Goal: Information Seeking & Learning: Learn about a topic

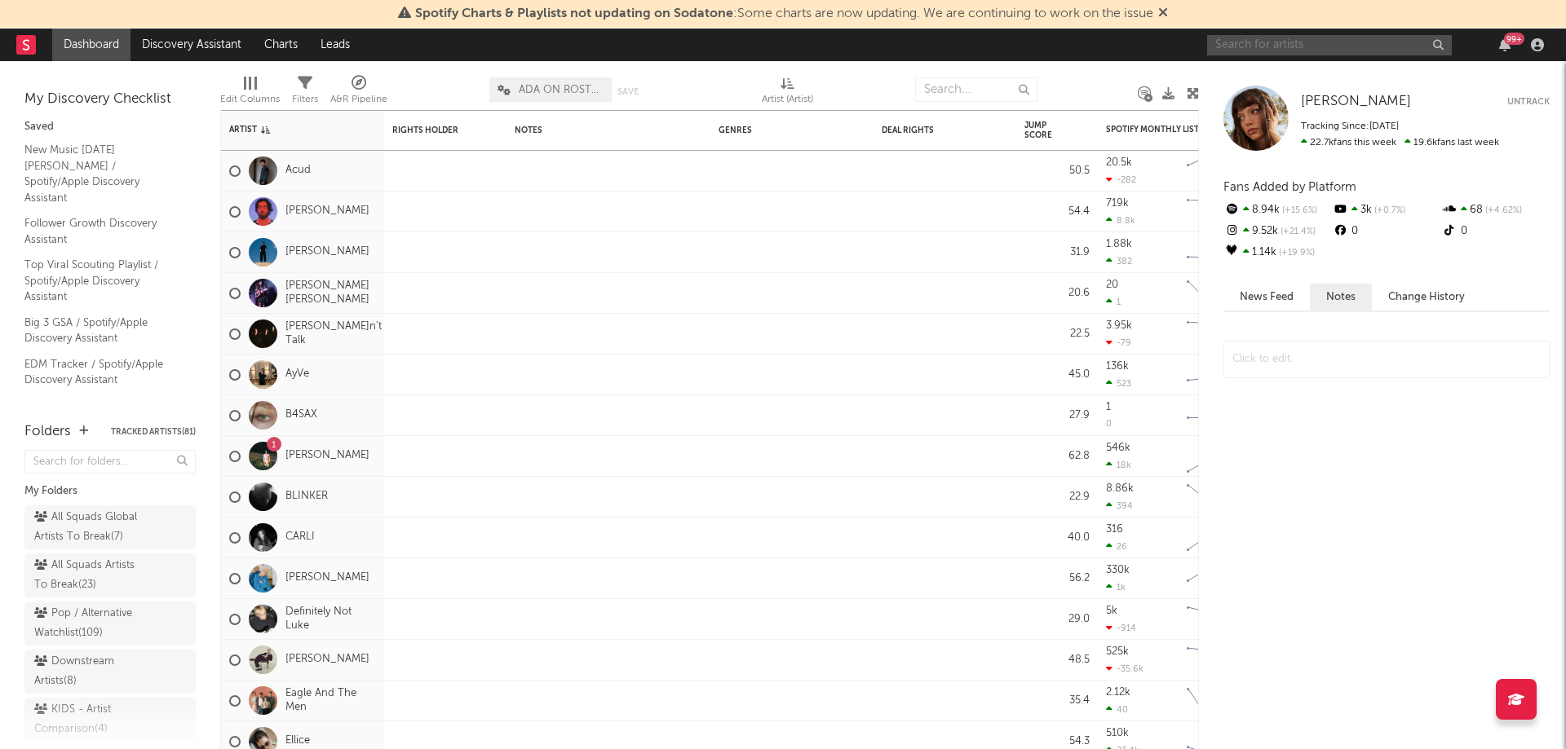
click at [1302, 49] on input "text" at bounding box center [1329, 45] width 245 height 20
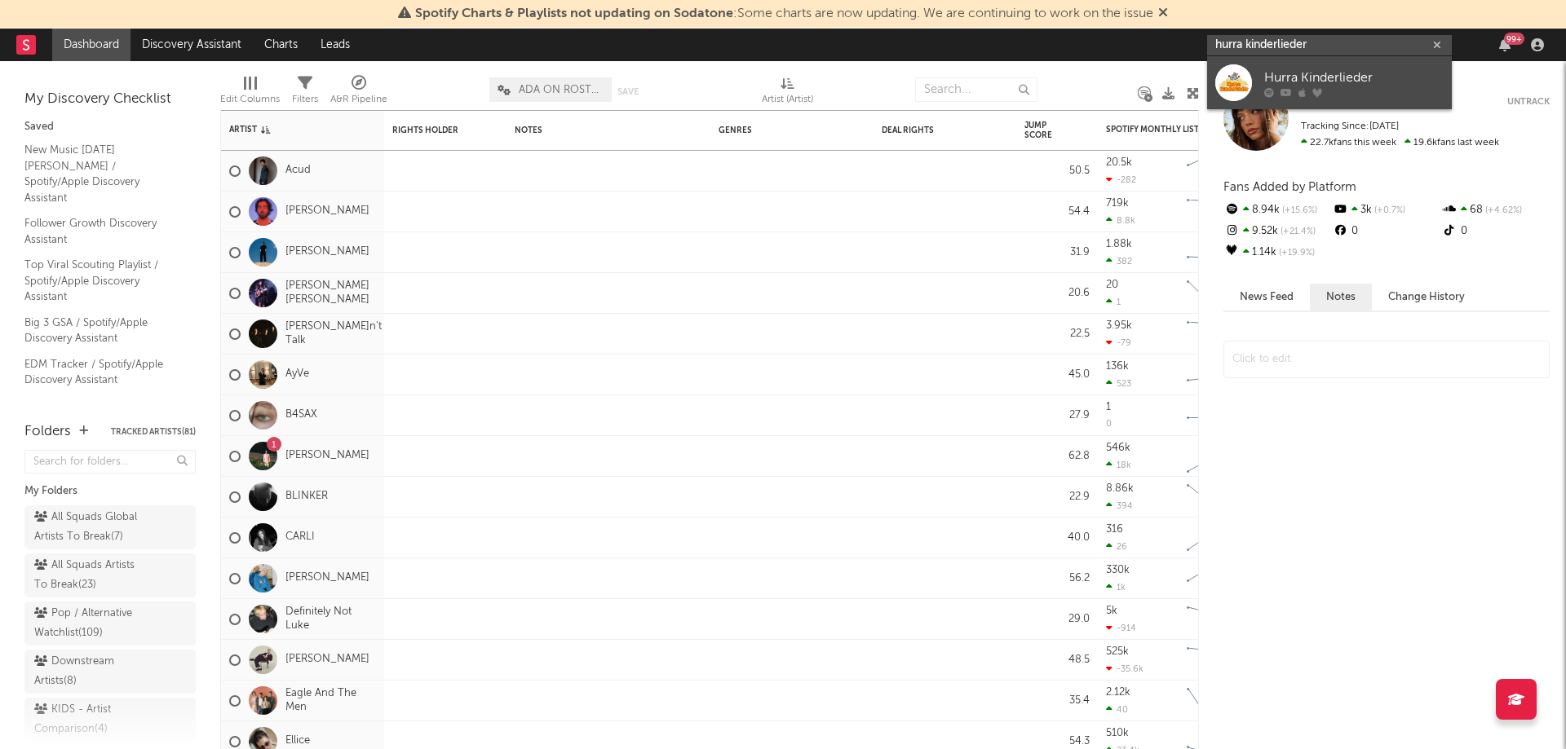
type input "hurra kinderlieder"
click at [1331, 73] on div "Hurra Kinderlieder" at bounding box center [1353, 78] width 179 height 20
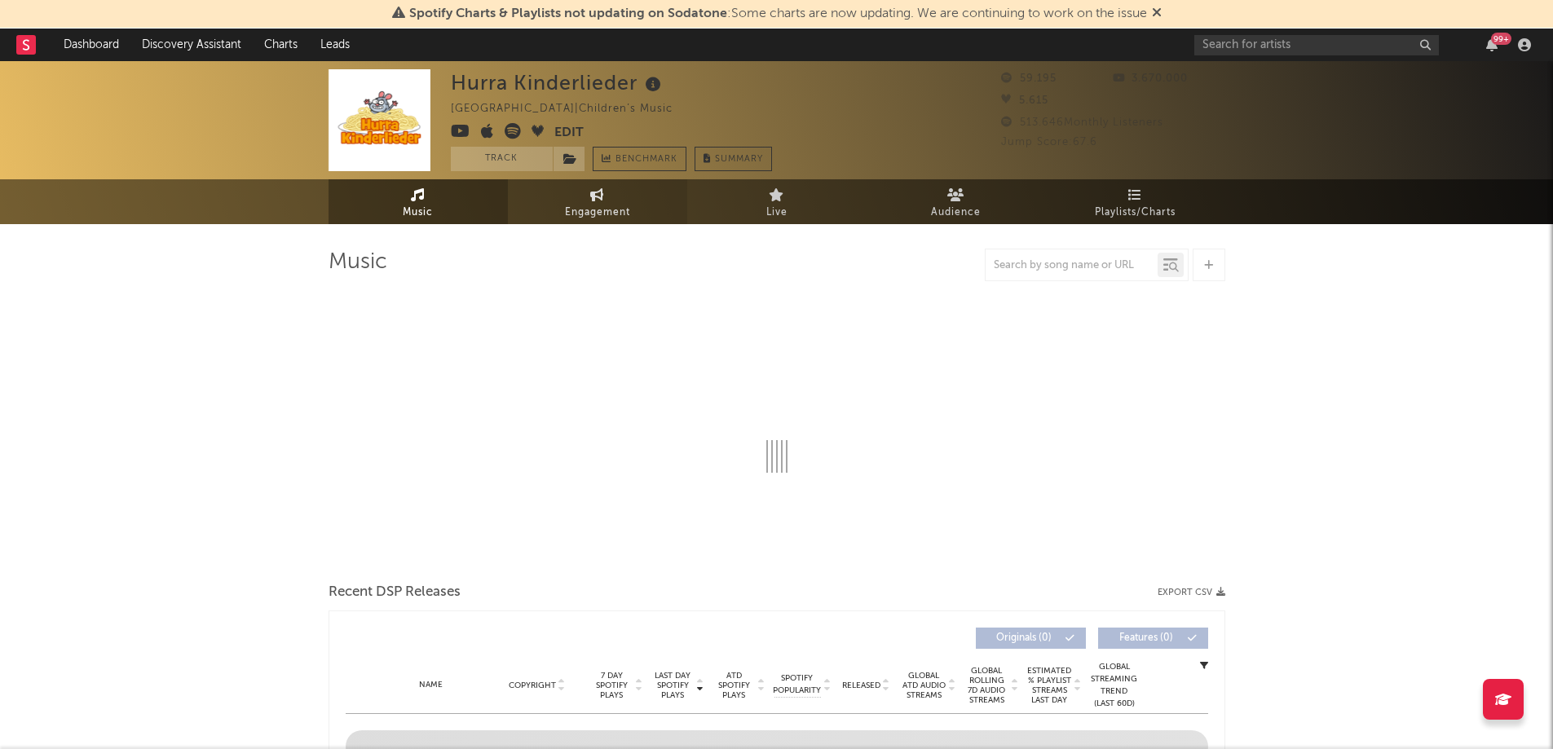
click at [624, 215] on span "Engagement" at bounding box center [597, 213] width 65 height 20
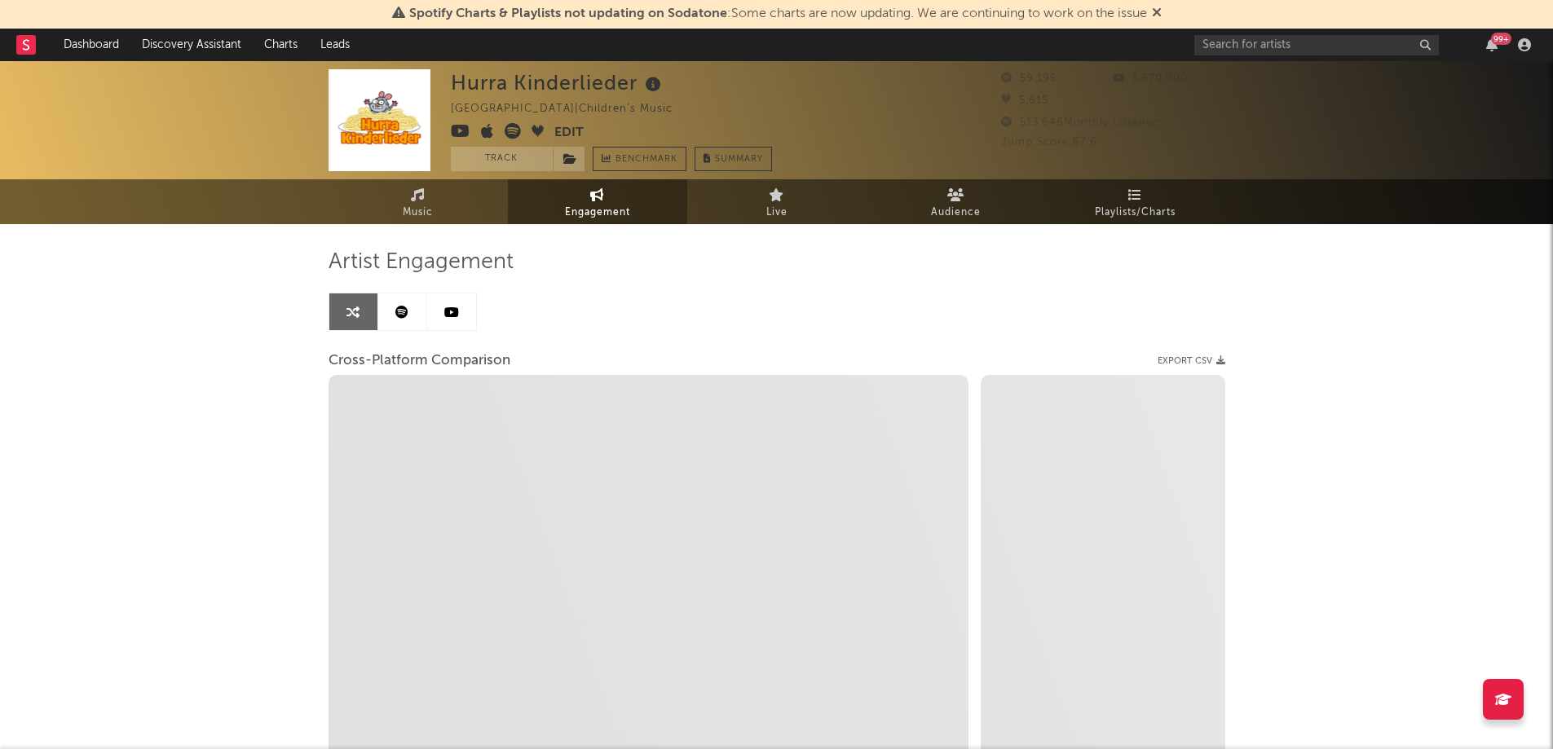
select select "1w"
click at [452, 316] on icon at bounding box center [451, 312] width 15 height 13
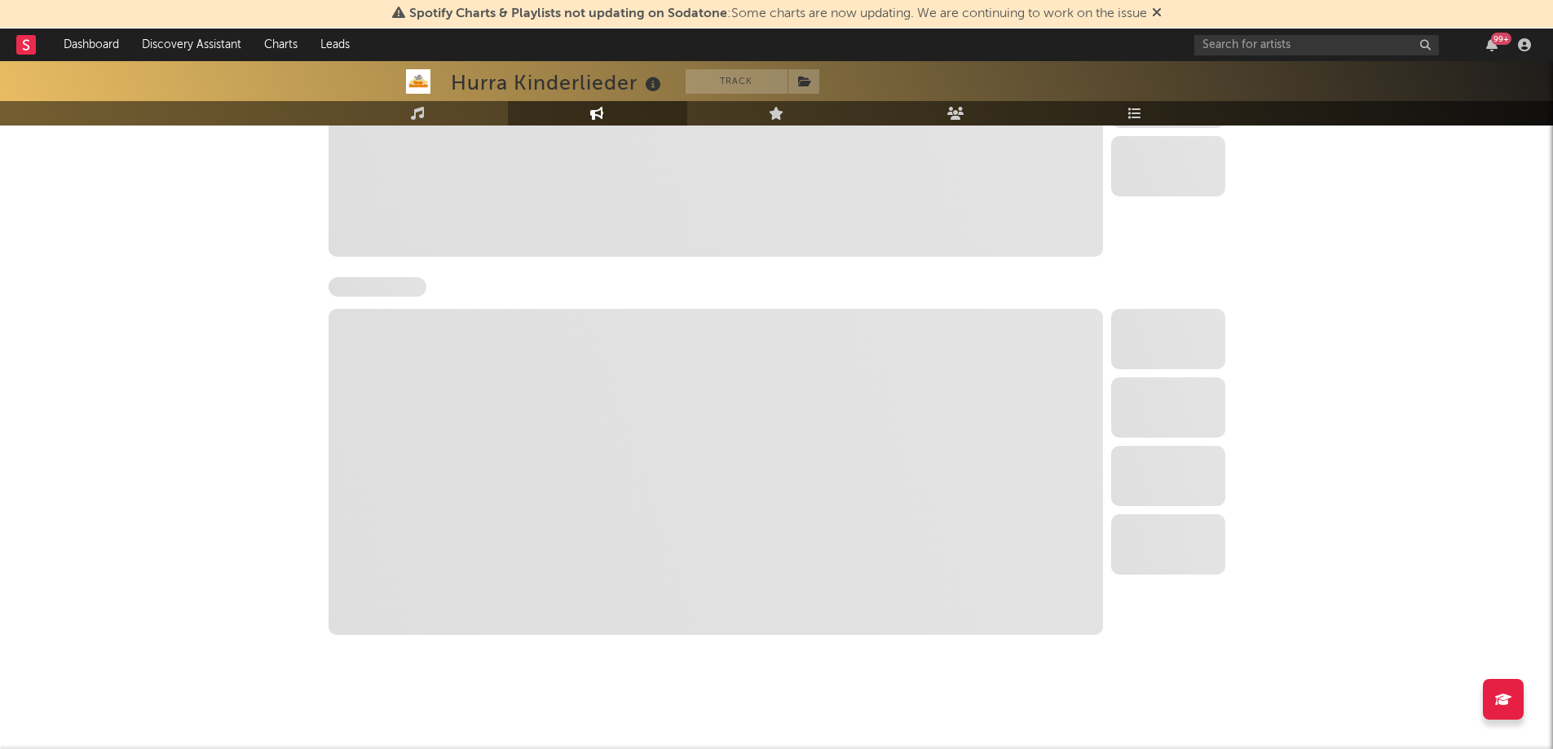
select select "6m"
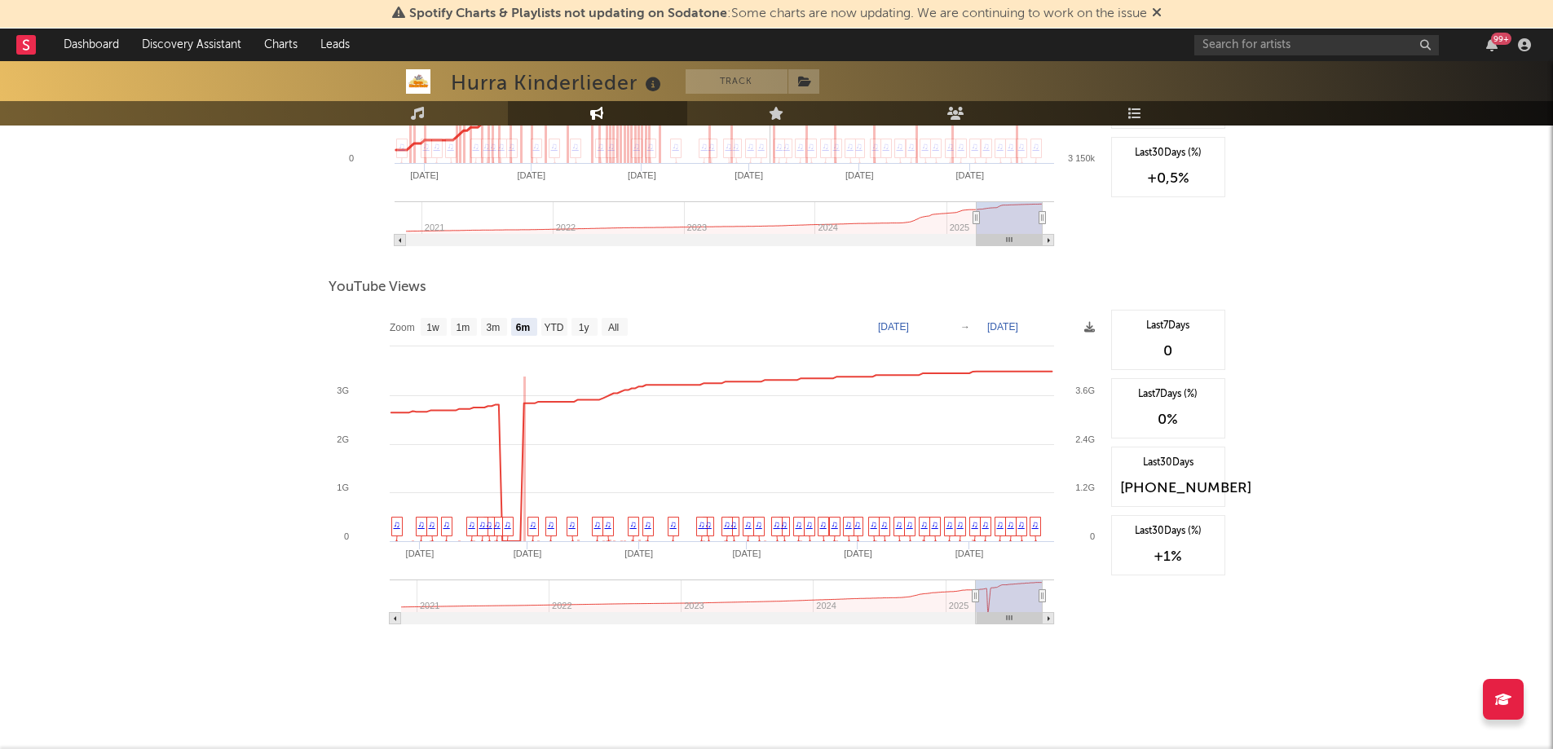
scroll to position [1584, 0]
click at [615, 327] on text "All" at bounding box center [613, 326] width 11 height 11
select select "All"
type input "[DATE]"
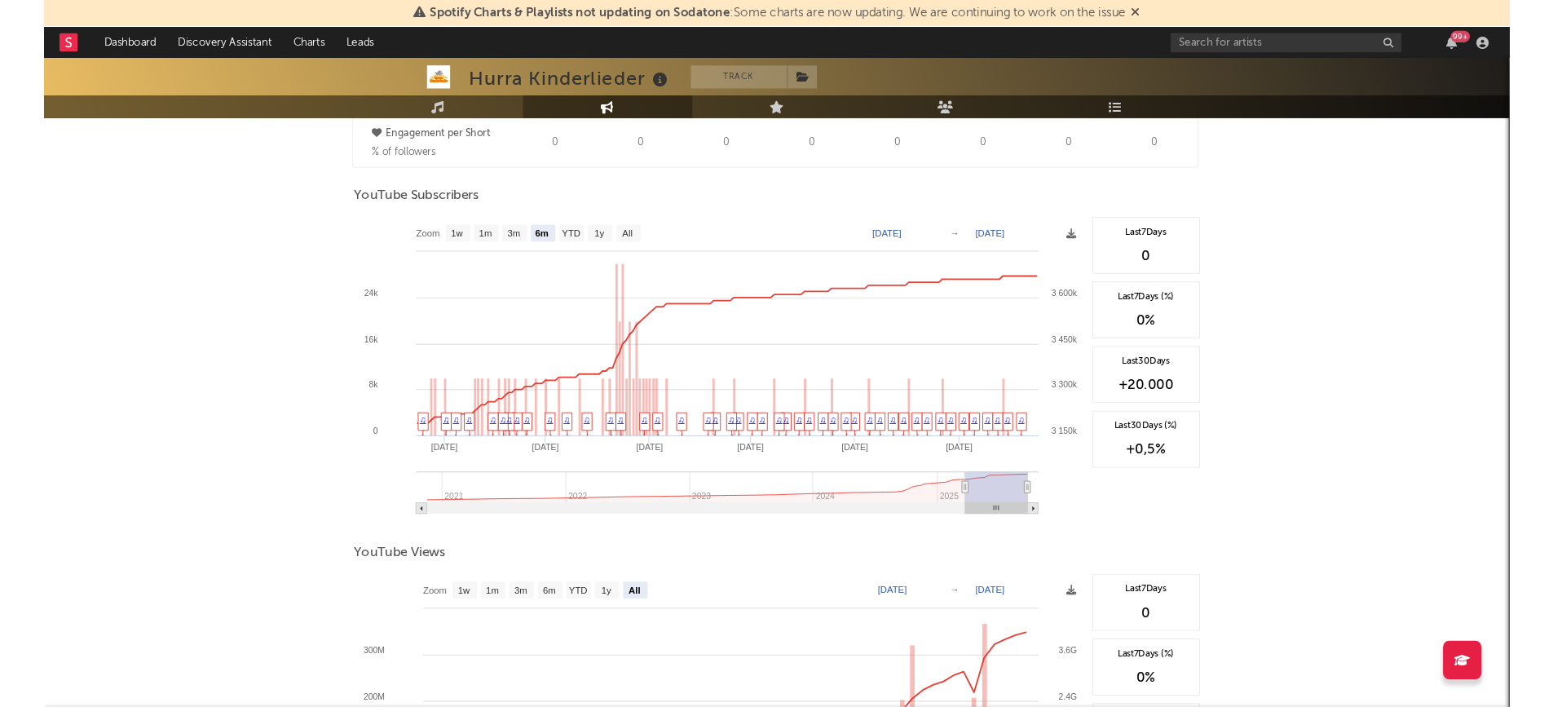
scroll to position [1257, 0]
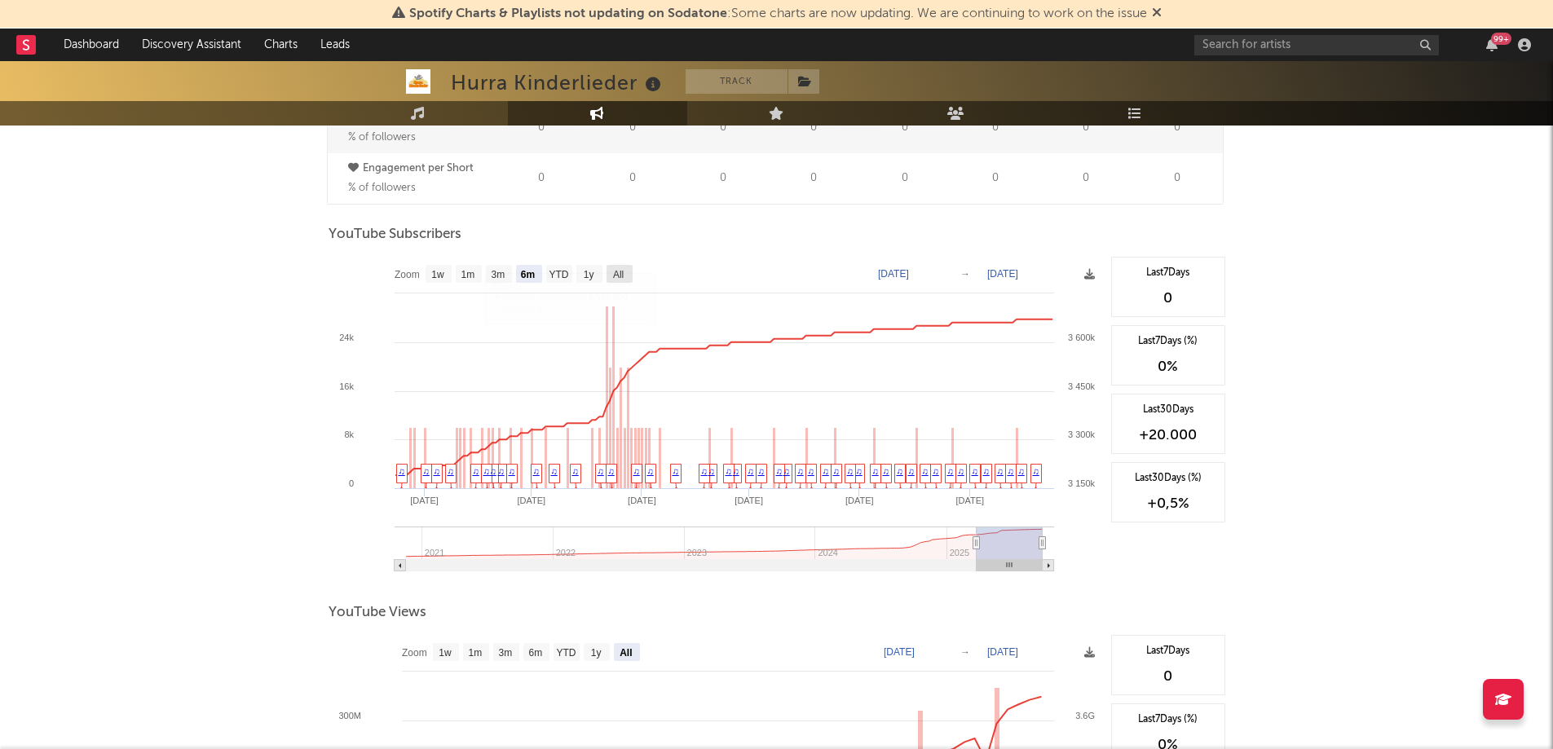
click at [625, 272] on rect at bounding box center [620, 274] width 26 height 18
select select "All"
type input "[DATE]"
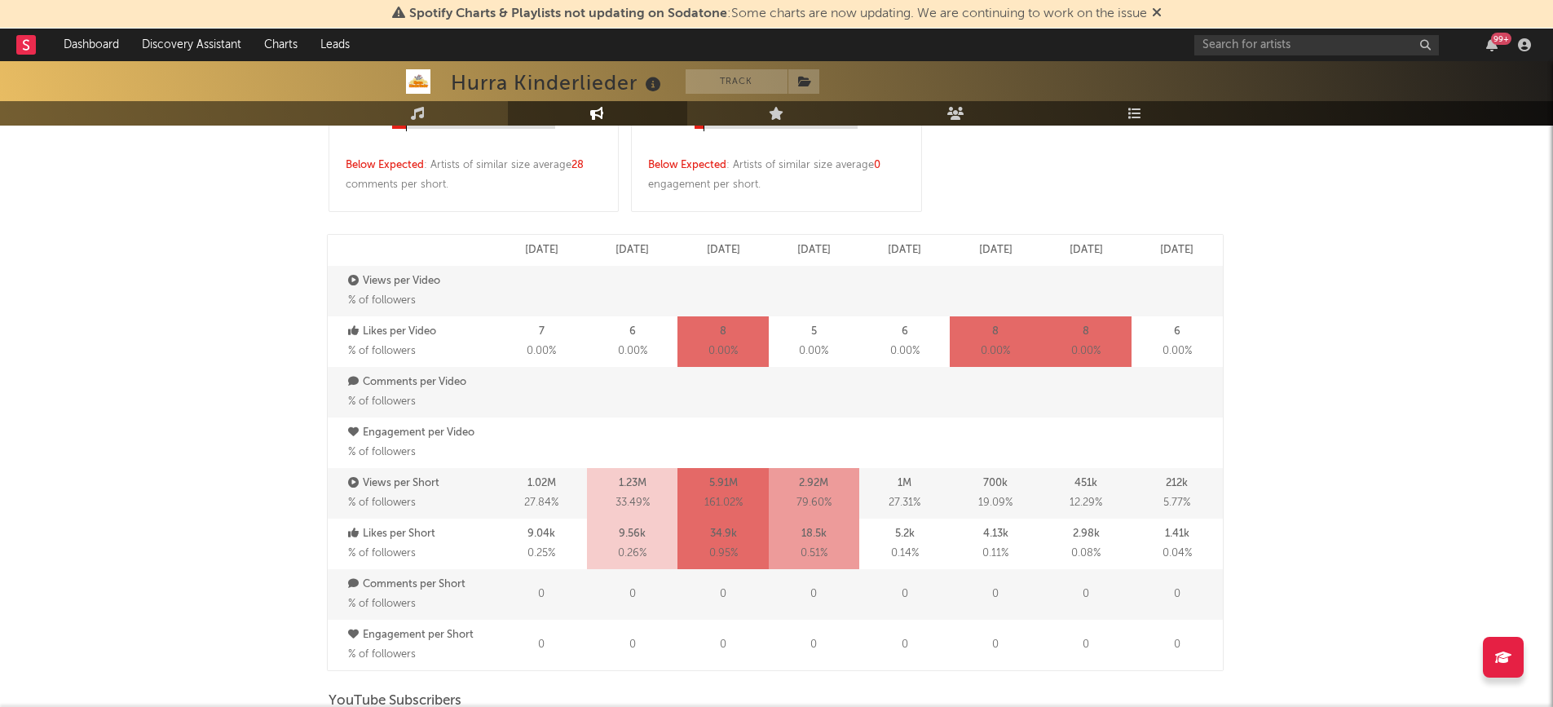
scroll to position [897, 0]
